Goal: Transaction & Acquisition: Book appointment/travel/reservation

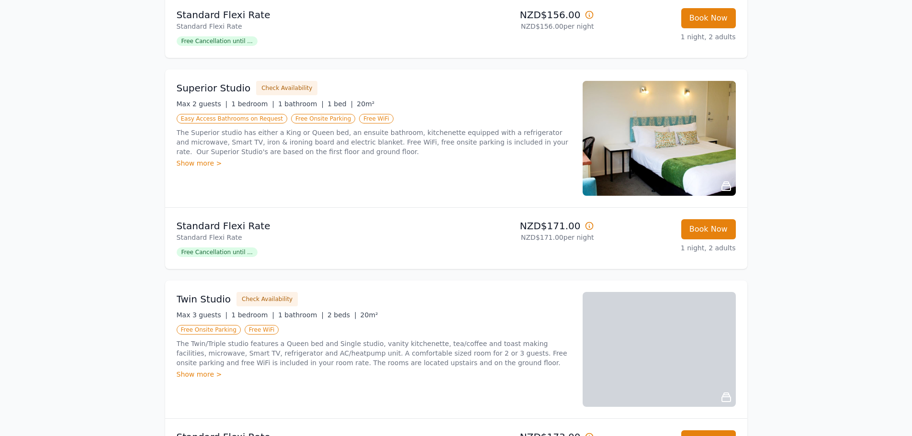
scroll to position [287, 0]
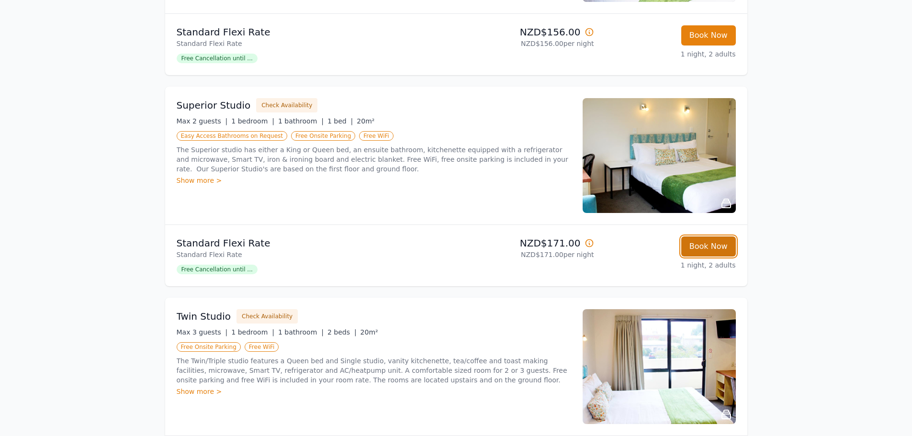
click at [705, 238] on button "Book Now" at bounding box center [708, 247] width 55 height 20
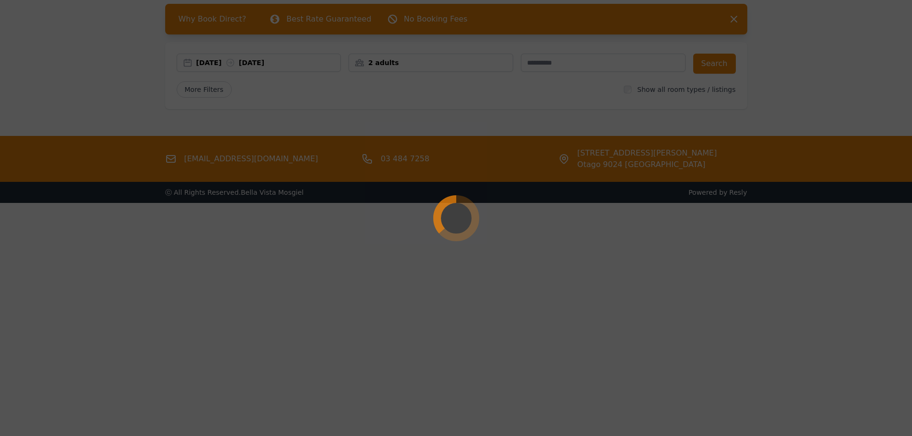
scroll to position [46, 0]
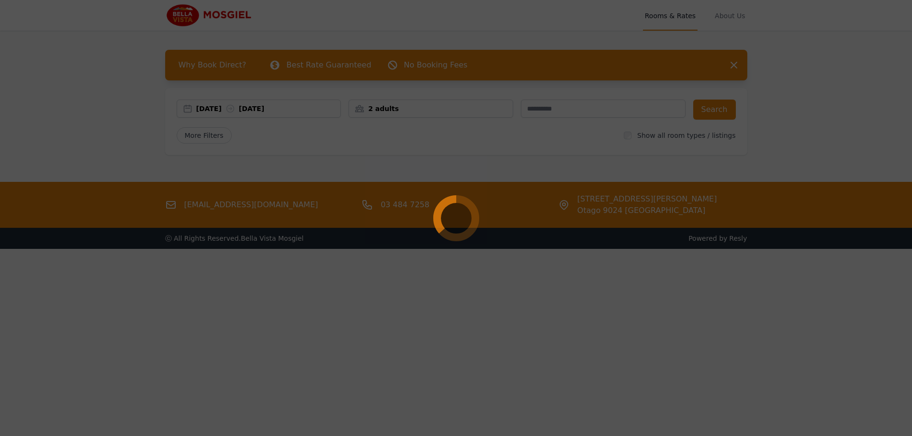
select select "**"
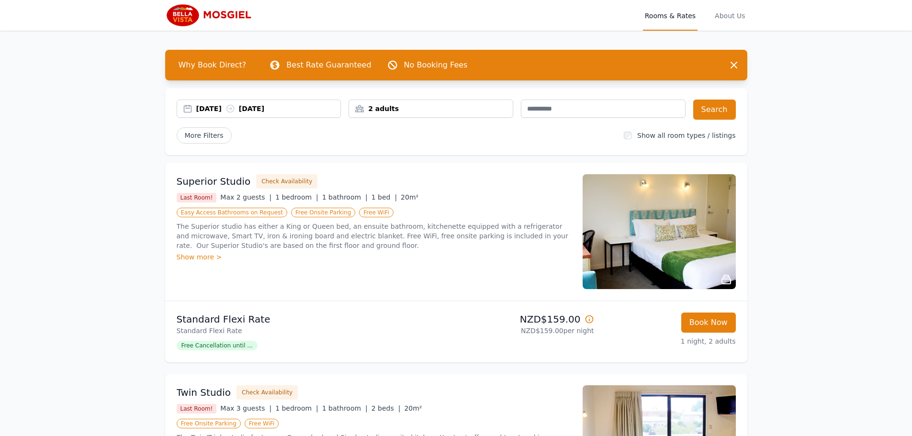
click at [493, 109] on div "2 adults" at bounding box center [431, 109] width 164 height 10
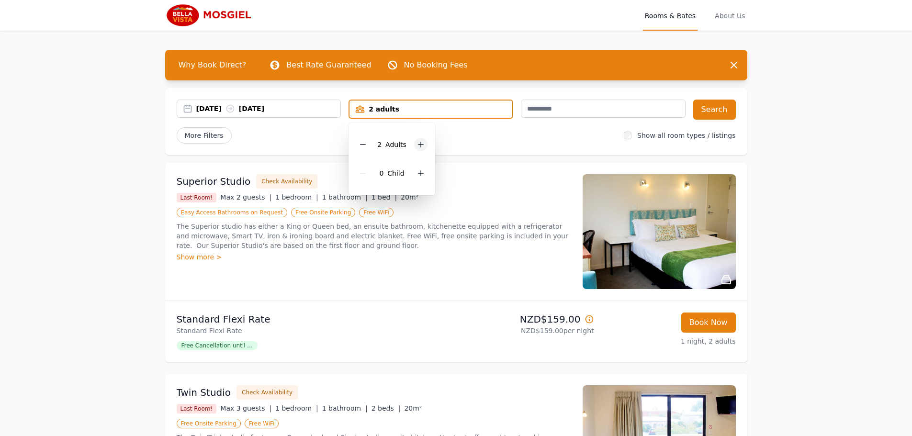
click at [419, 144] on icon at bounding box center [421, 145] width 8 height 8
click at [360, 148] on div at bounding box center [362, 144] width 13 height 13
click at [454, 149] on div "[DATE] [DATE] 4 adults 4 Adult s 0 Child Search More Filters Show all room type…" at bounding box center [456, 121] width 582 height 67
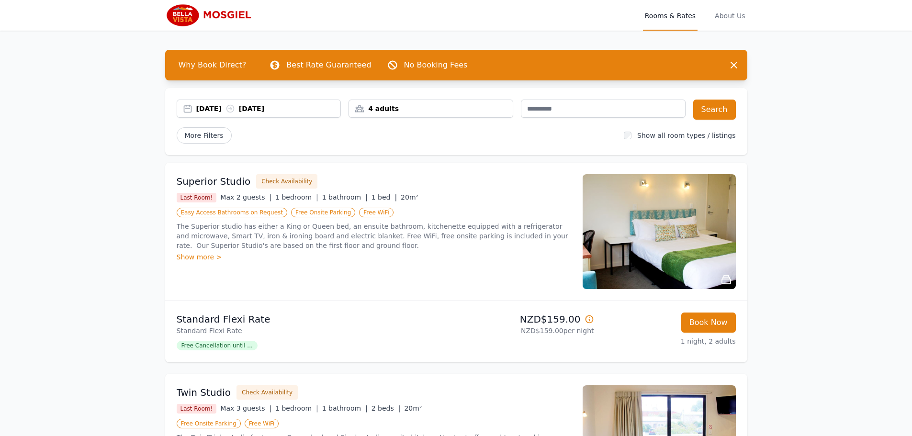
click at [307, 112] on div "[DATE] [DATE]" at bounding box center [268, 109] width 145 height 10
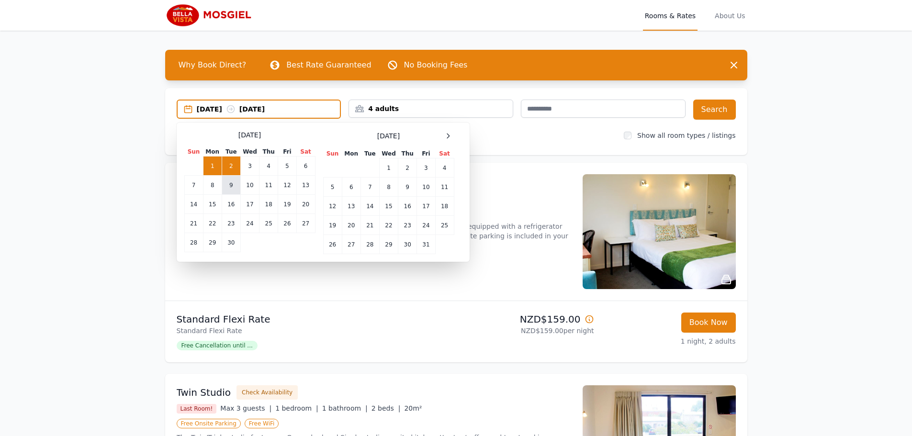
click at [232, 185] on td "9" at bounding box center [231, 185] width 19 height 19
click at [248, 185] on td "10" at bounding box center [249, 185] width 19 height 19
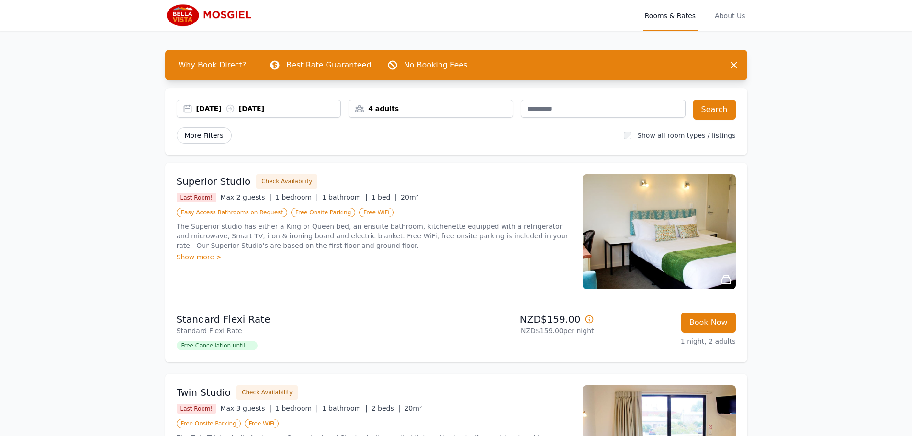
click at [212, 137] on span "More Filters" at bounding box center [204, 135] width 55 height 16
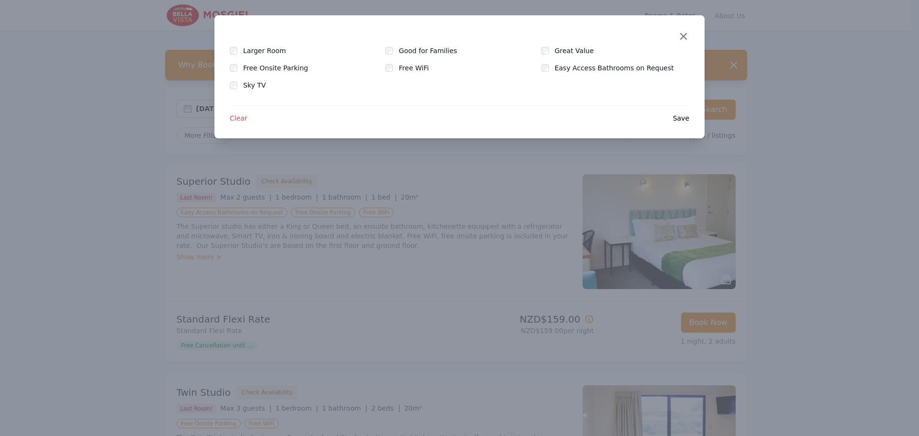
click at [680, 37] on icon "button" at bounding box center [683, 36] width 11 height 11
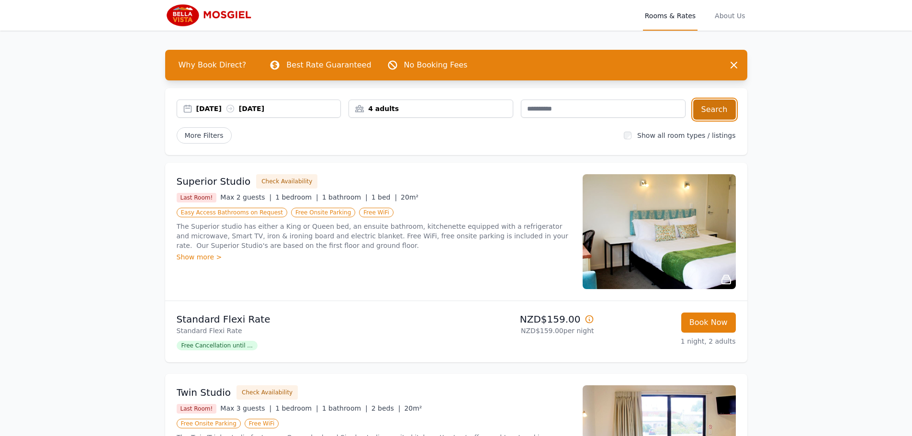
click at [718, 109] on button "Search" at bounding box center [714, 110] width 43 height 20
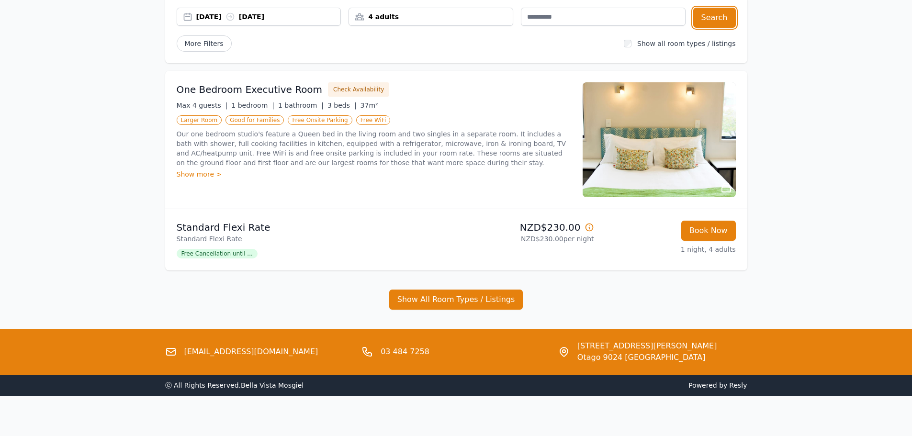
scroll to position [96, 0]
